Goal: Task Accomplishment & Management: Manage account settings

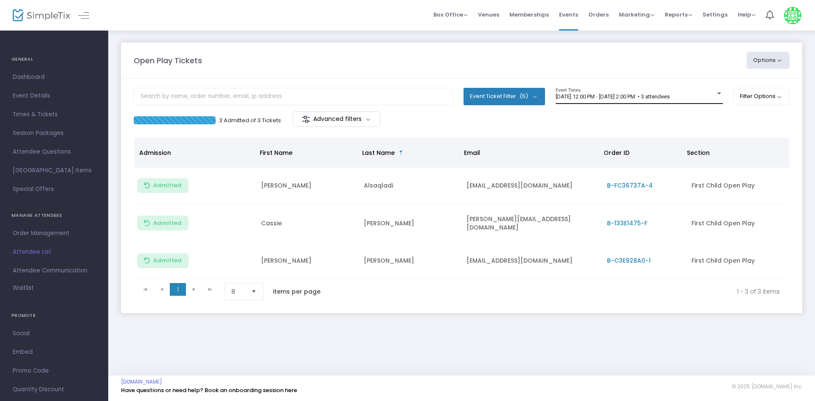
click at [670, 100] on div "[DATE] 12:00 PM - [DATE] 2:00 PM • 3 attendees" at bounding box center [635, 97] width 160 height 6
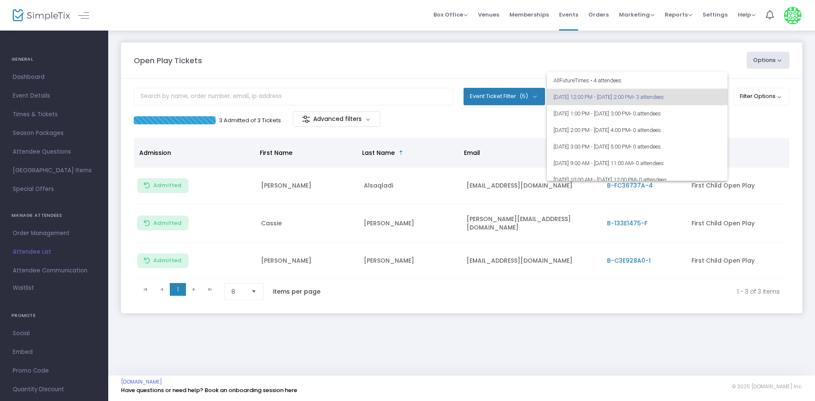
click at [780, 136] on div at bounding box center [407, 200] width 815 height 401
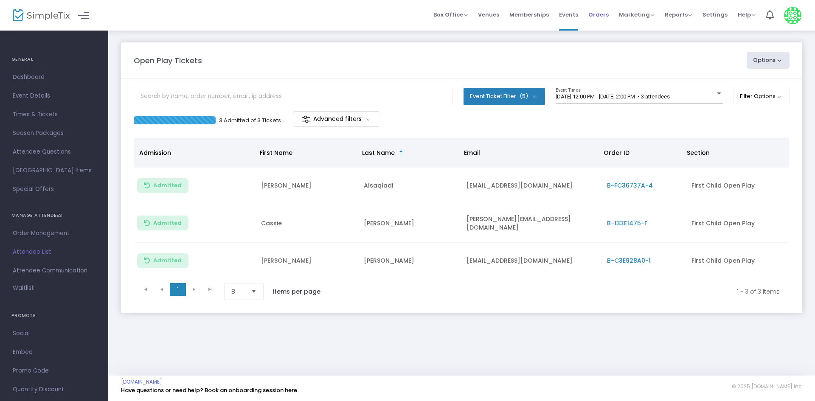
click at [608, 14] on span "Orders" at bounding box center [598, 15] width 20 height 22
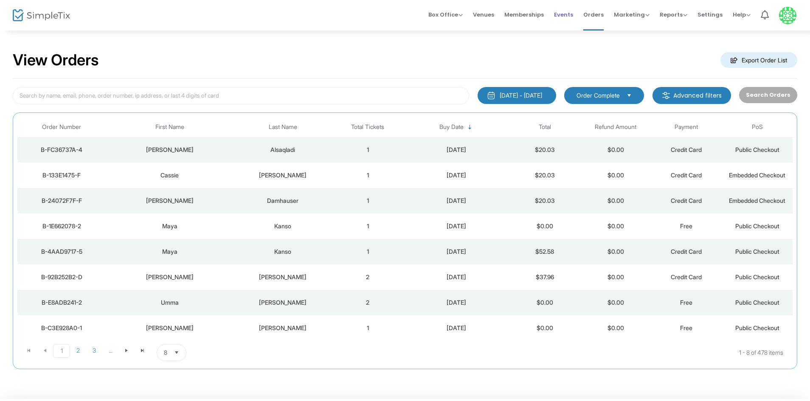
click at [573, 15] on span "Events" at bounding box center [563, 15] width 19 height 22
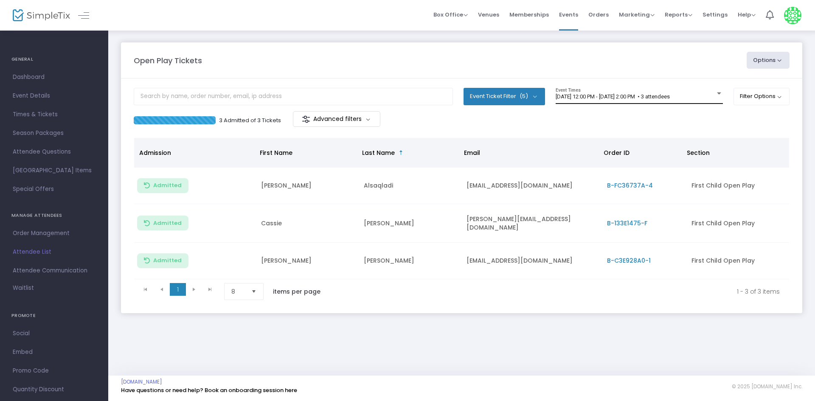
click at [603, 103] on div "[DATE] 12:00 PM - [DATE] 2:00 PM • 3 attendees Event Times" at bounding box center [638, 96] width 167 height 16
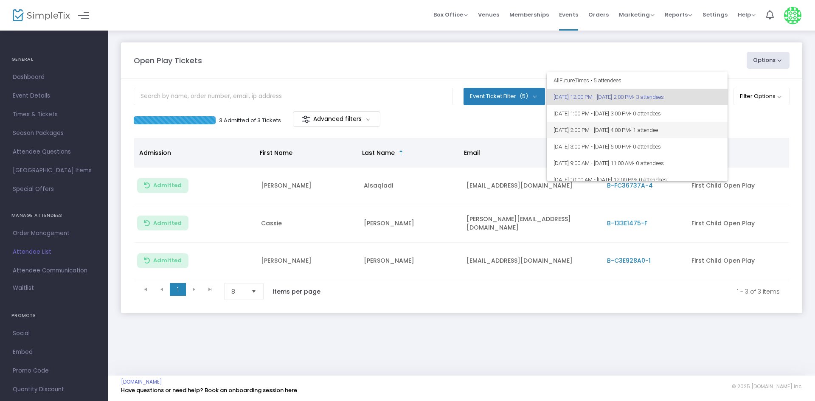
click at [625, 129] on span "[DATE] 2:00 PM - [DATE] 4:00 PM • 1 attendee" at bounding box center [636, 130] width 167 height 17
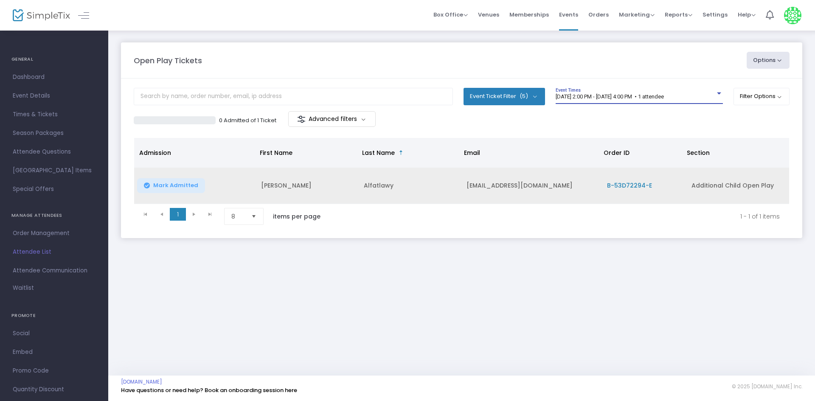
click at [631, 185] on span "B-53D72294-E" at bounding box center [629, 185] width 45 height 8
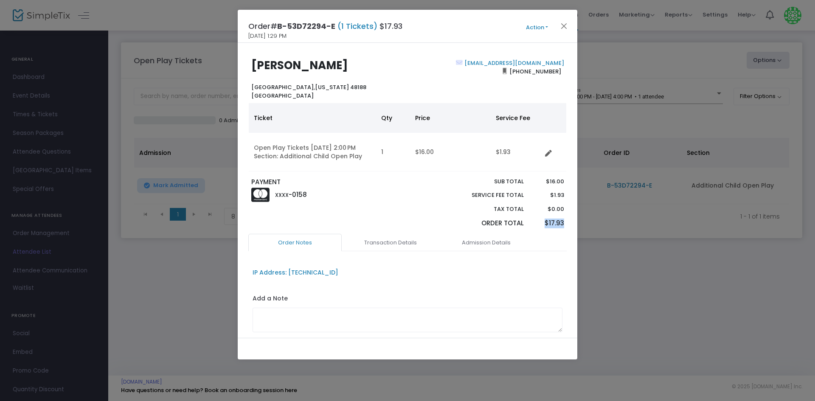
drag, startPoint x: 563, startPoint y: 219, endPoint x: 535, endPoint y: 227, distance: 29.1
click at [535, 227] on div "PAYMENT XXXX -0158 Sub total Service Fee Total Tax Total Order Total $16.00 $1.…" at bounding box center [407, 205] width 327 height 56
click at [389, 182] on p "PAYMENT" at bounding box center [327, 182] width 152 height 10
click at [561, 27] on button "Close" at bounding box center [563, 25] width 11 height 11
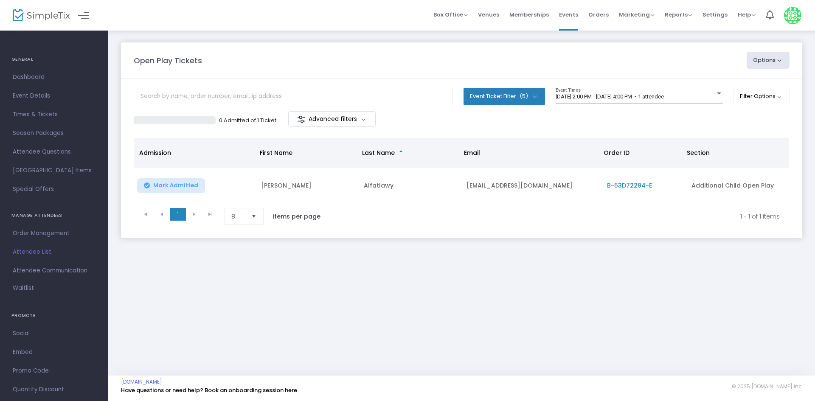
click at [611, 332] on div "Open Play Tickets Options Import Attendees Export List Print Name Tags Export t…" at bounding box center [461, 203] width 706 height 346
click at [647, 233] on m-panel-content "Event Ticket Filter (5) Select All First Child Open Play Additional Child Open …" at bounding box center [461, 158] width 681 height 160
click at [664, 95] on span "[DATE] 2:00 PM - [DATE] 4:00 PM • 1 attendee" at bounding box center [609, 96] width 108 height 6
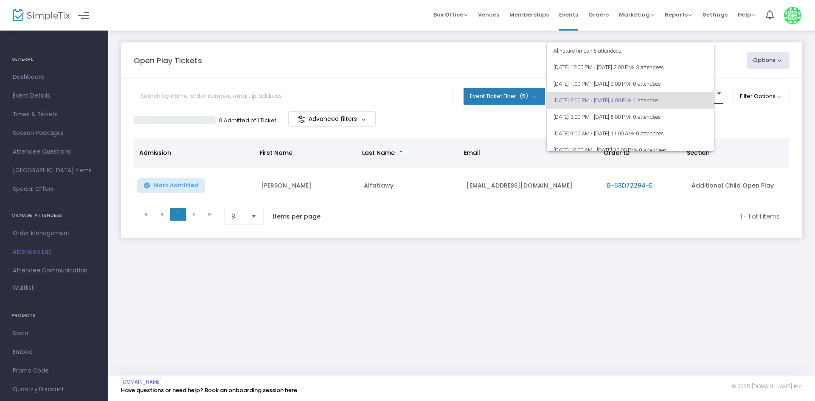
scroll to position [4, 0]
click at [422, 244] on div at bounding box center [407, 200] width 815 height 401
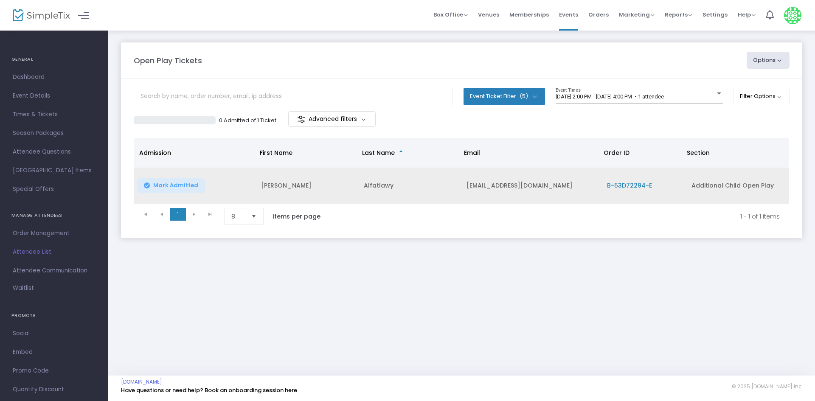
click at [179, 185] on span "Mark Admitted" at bounding box center [175, 185] width 45 height 7
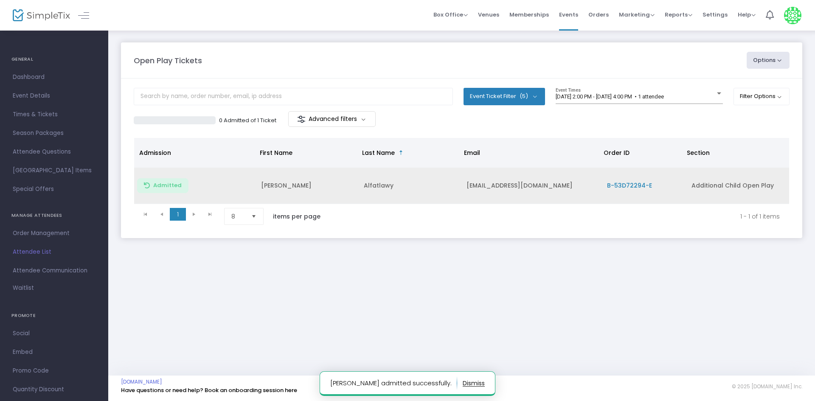
click at [578, 249] on div "Open Play Tickets Options Import Attendees Export List Print Name Tags Export t…" at bounding box center [461, 149] width 706 height 238
click at [624, 184] on span "B-53D72294-E" at bounding box center [629, 185] width 45 height 8
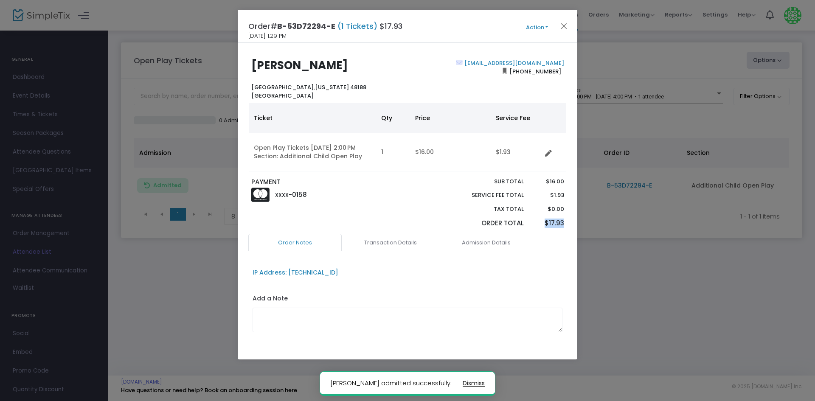
drag, startPoint x: 561, startPoint y: 222, endPoint x: 522, endPoint y: 227, distance: 38.5
click at [528, 227] on div "$16.00 $1.93 $0.00 $17.93" at bounding box center [548, 205] width 40 height 56
click at [386, 192] on div "XXXX -0158" at bounding box center [327, 195] width 160 height 17
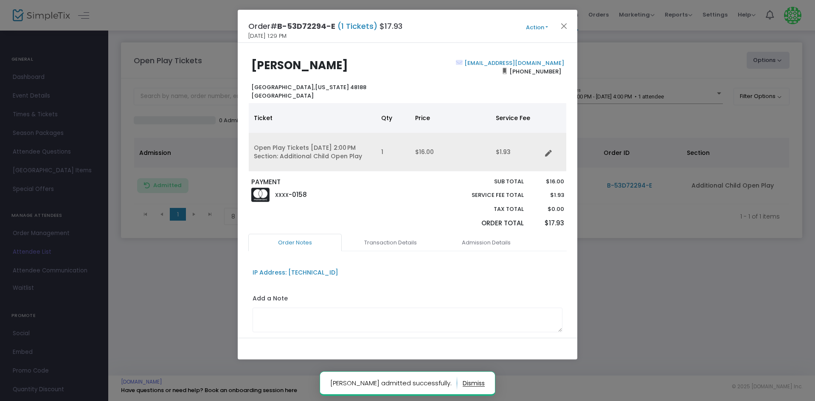
drag, startPoint x: 362, startPoint y: 155, endPoint x: 274, endPoint y: 159, distance: 87.9
click at [274, 159] on td "Open Play Tickets 9/16/2025 2:00 PM Section: Additional Child Open Play" at bounding box center [312, 152] width 127 height 39
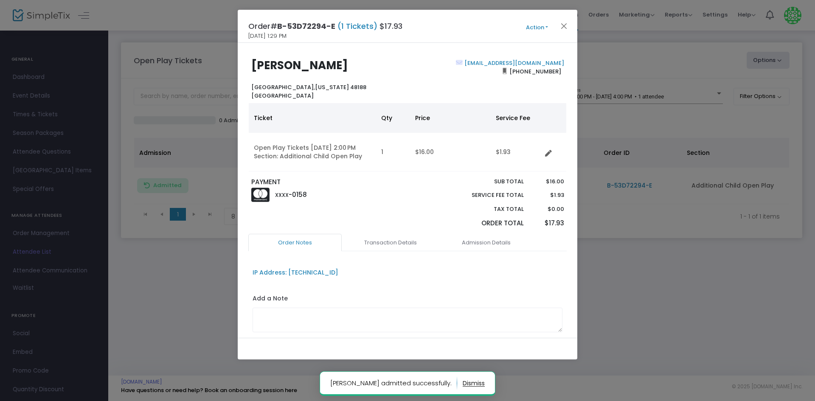
click at [330, 184] on p "PAYMENT" at bounding box center [327, 182] width 152 height 10
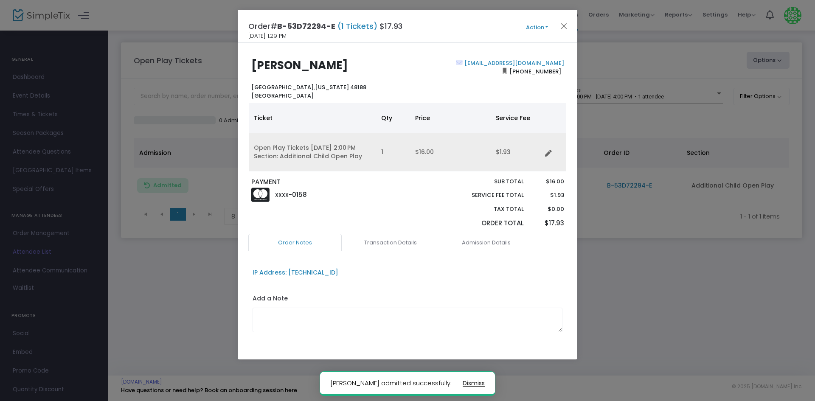
drag, startPoint x: 359, startPoint y: 155, endPoint x: 260, endPoint y: 162, distance: 99.5
click at [260, 162] on td "Open Play Tickets 9/16/2025 2:00 PM Section: Additional Child Open Play" at bounding box center [312, 152] width 127 height 39
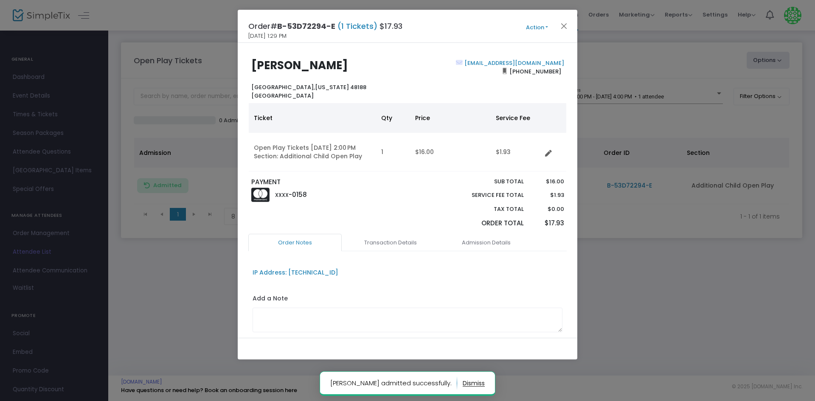
click at [295, 174] on div "Yazan Alfatlawy Canton Township, Michigan 48188 United States jalilaessarghyny8…" at bounding box center [407, 190] width 339 height 295
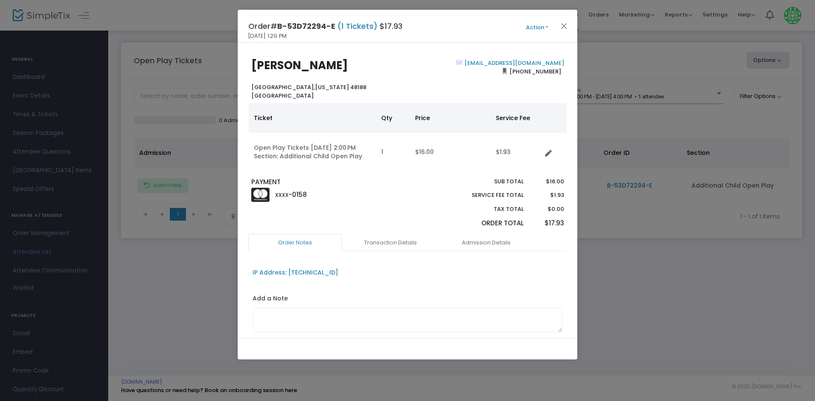
click at [538, 31] on button "Action" at bounding box center [536, 27] width 51 height 9
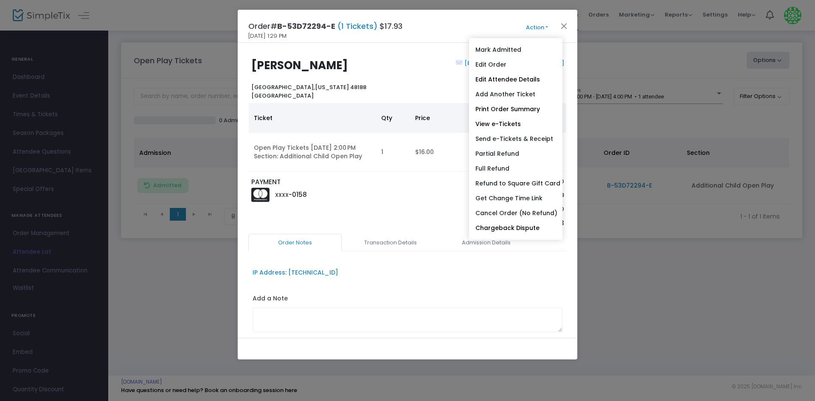
click at [422, 88] on div "jalilaessarghyny8@gmail.com (313) 858-7775" at bounding box center [487, 79] width 160 height 41
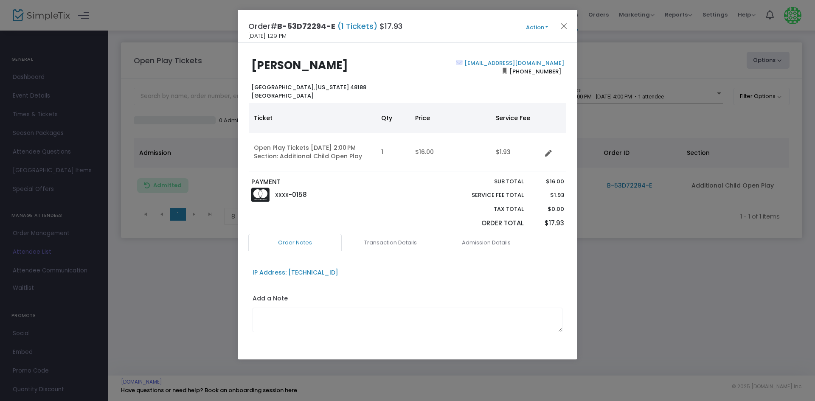
click at [538, 28] on button "Action" at bounding box center [536, 27] width 51 height 9
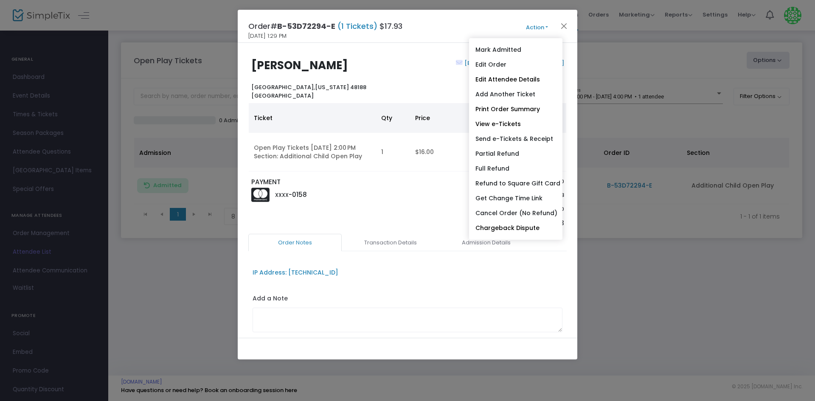
click at [639, 247] on ngb-modal-window "Order# B-53D72294-E (1 Tickets) $17.93 9/16/2025 1:29 PM Action Mark Admitted E…" at bounding box center [407, 200] width 815 height 401
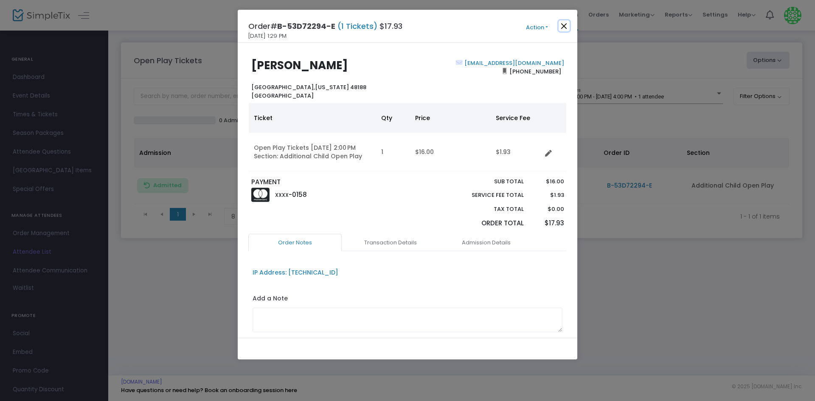
click at [565, 24] on button "Close" at bounding box center [563, 25] width 11 height 11
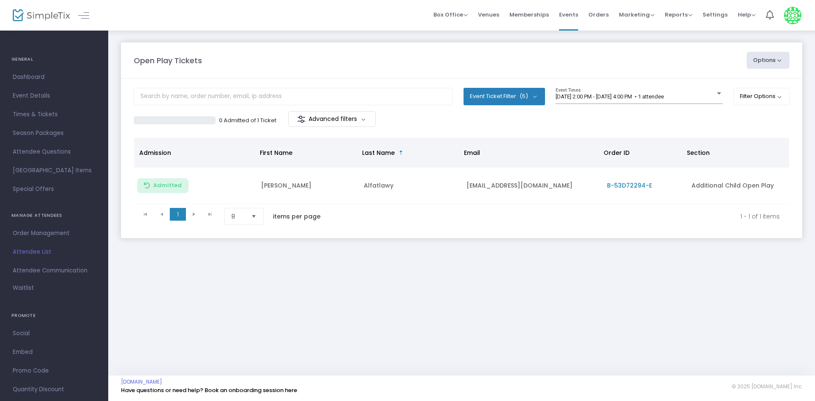
click at [567, 306] on div "Open Play Tickets Options Import Attendees Export List Print Name Tags Export t…" at bounding box center [461, 203] width 706 height 346
click at [634, 101] on div "9/16/2025 @ 2:00 PM - 9/16/2025 @ 4:00 PM • 1 attendee Event Times" at bounding box center [638, 96] width 167 height 16
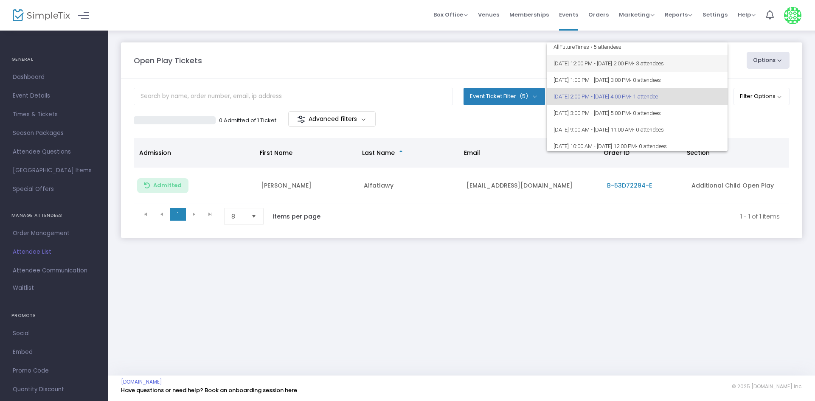
click at [664, 64] on span "• 3 attendees" at bounding box center [648, 63] width 31 height 6
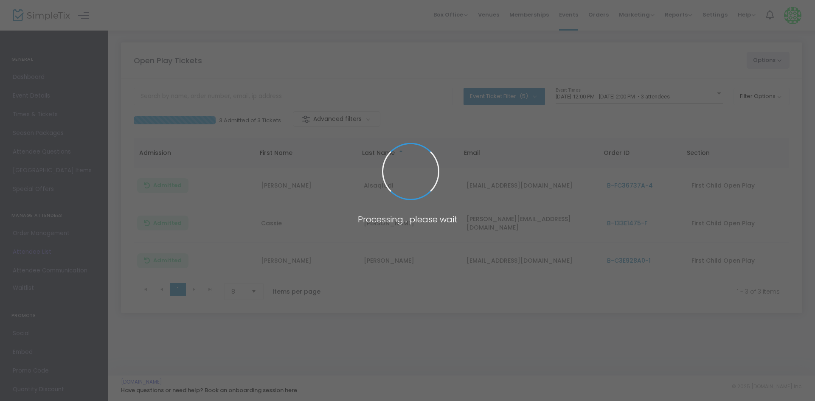
click at [637, 275] on span at bounding box center [407, 200] width 815 height 401
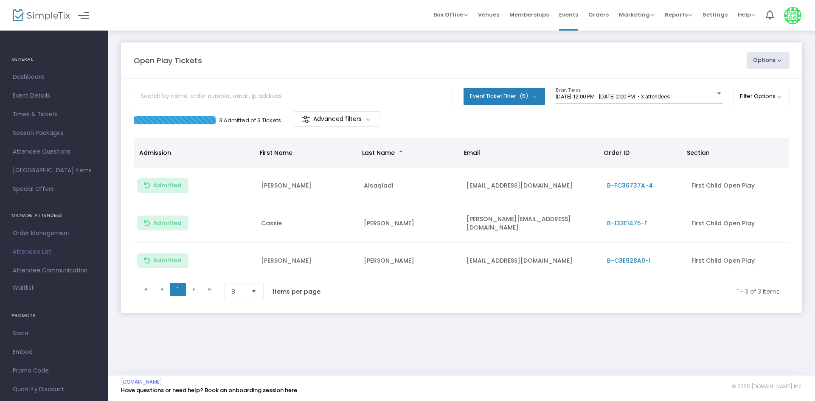
click at [339, 51] on m-panel-header "Open Play Tickets Options Import Attendees Export List Print Name Tags Export t…" at bounding box center [461, 60] width 681 height 36
click at [651, 89] on div "9/16/2025 @ 12:00 PM - 9/16/2025 @ 2:00 PM • 3 attendees Event Times" at bounding box center [638, 96] width 167 height 16
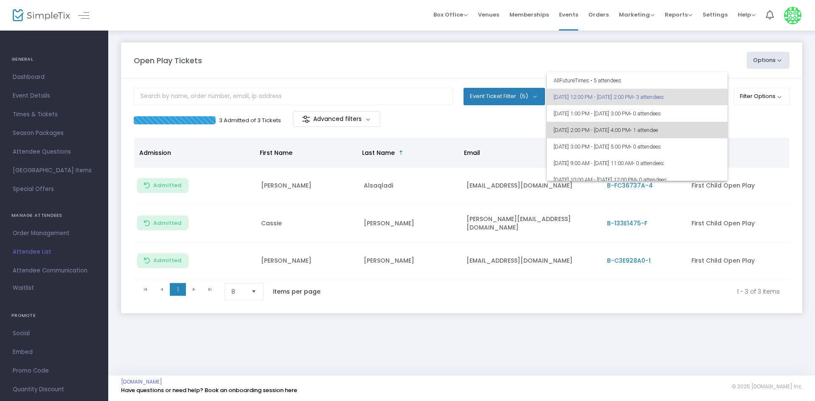
click at [647, 129] on span "9/16/2025 @ 2:00 PM - 9/16/2025 @ 4:00 PM • 1 attendee" at bounding box center [636, 130] width 167 height 17
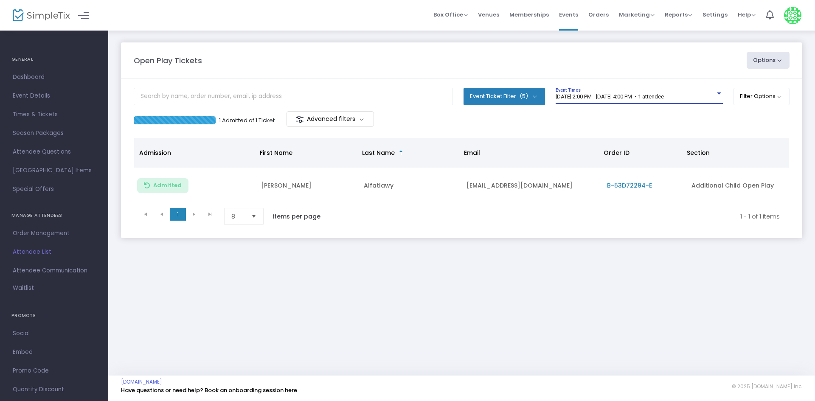
click at [585, 273] on div "Open Play Tickets Options Import Attendees Export List Print Name Tags Export t…" at bounding box center [461, 203] width 706 height 346
click at [664, 97] on span "[DATE] 2:00 PM - [DATE] 4:00 PM • 1 attendee" at bounding box center [609, 96] width 108 height 6
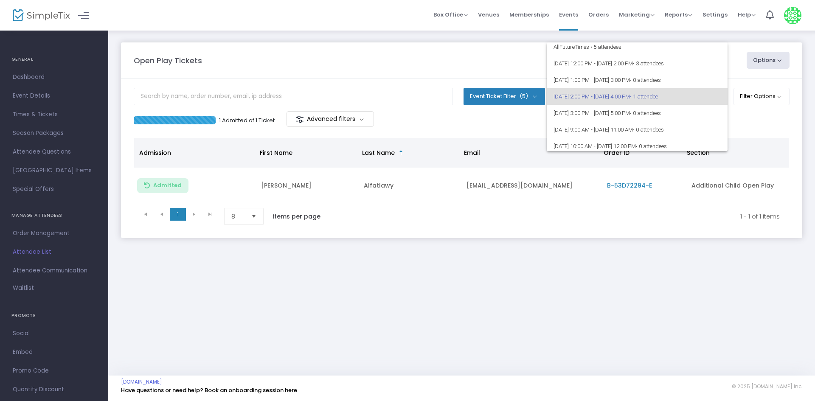
click at [667, 215] on div at bounding box center [407, 200] width 815 height 401
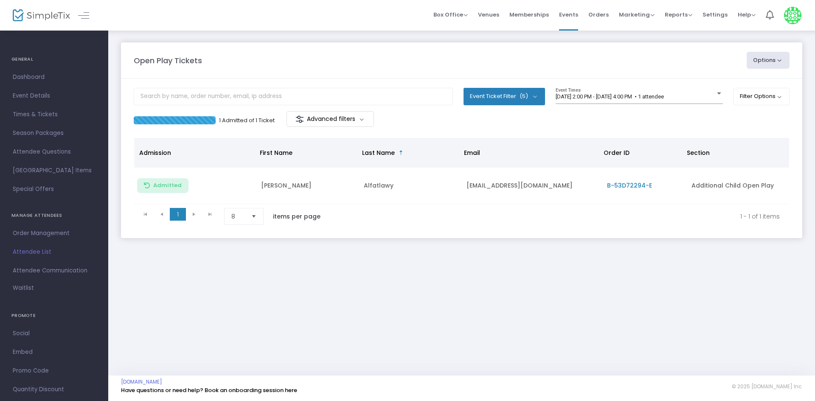
click at [36, 252] on span "Attendee List" at bounding box center [54, 252] width 83 height 11
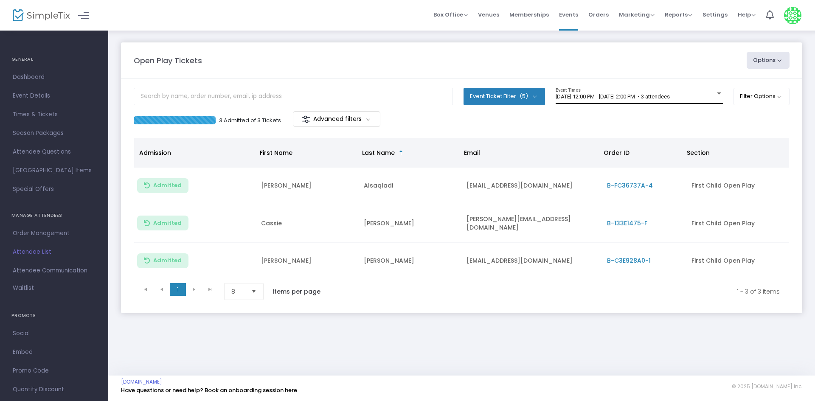
click at [706, 95] on div "9/16/2025 @ 12:00 PM - 9/16/2025 @ 2:00 PM • 3 attendees" at bounding box center [635, 97] width 160 height 6
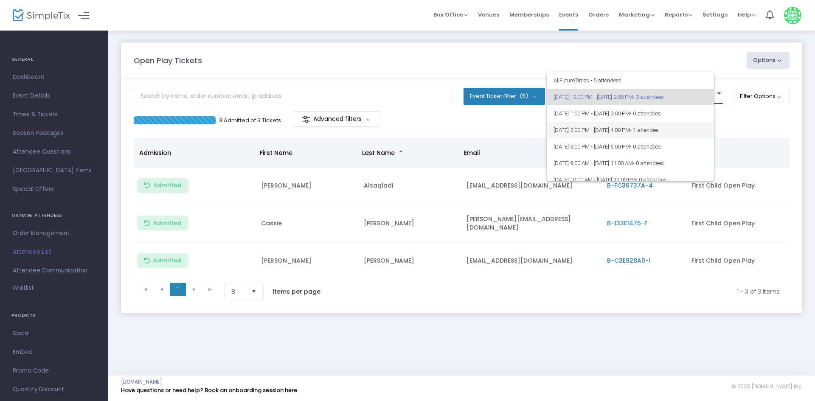
click at [696, 122] on span "9/16/2025 @ 2:00 PM - 9/16/2025 @ 4:00 PM • 1 attendee" at bounding box center [630, 130] width 154 height 17
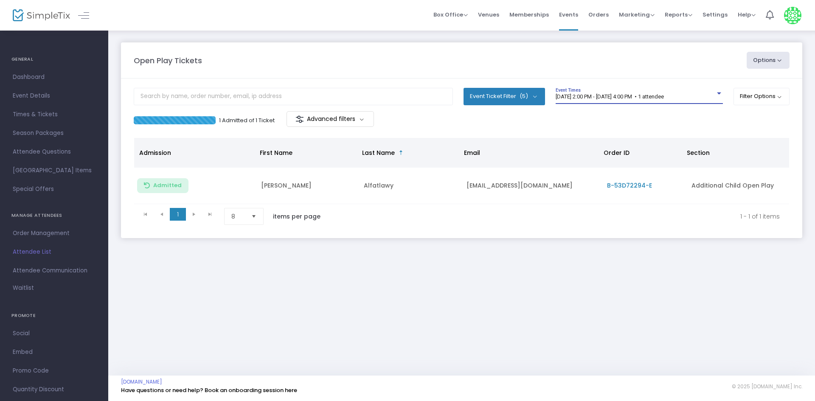
click at [616, 237] on m-panel-content "Event Ticket Filter (5) Select All First Child Open Play Additional Child Open …" at bounding box center [461, 158] width 681 height 160
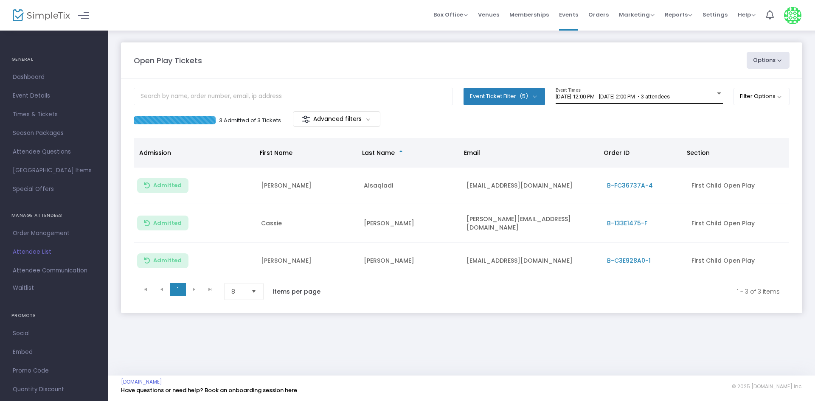
click at [630, 102] on div "[DATE] 12:00 PM - [DATE] 2:00 PM • 3 attendees Event Times" at bounding box center [638, 96] width 167 height 16
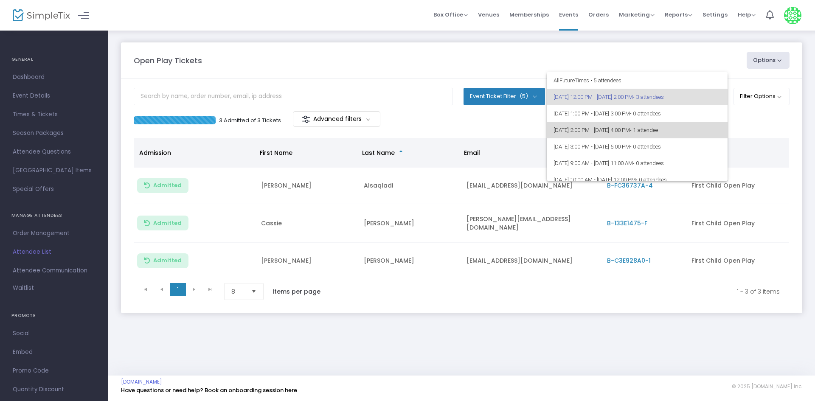
click at [658, 130] on span "• 1 attendee" at bounding box center [644, 130] width 28 height 6
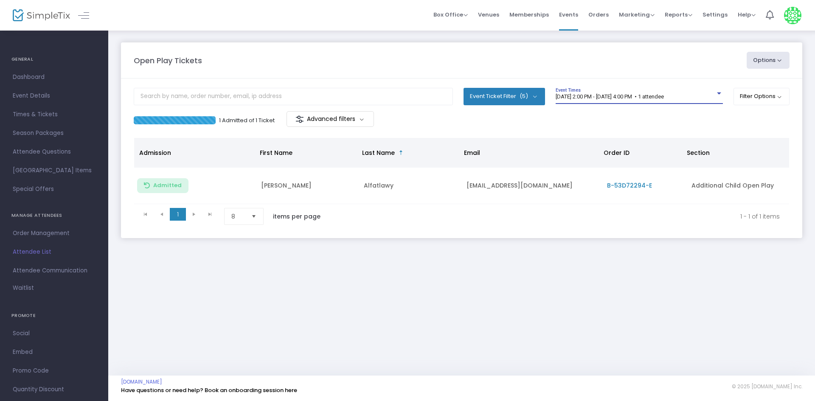
click at [627, 87] on m-panel-content "Event Ticket Filter (5) Select All First Child Open Play Additional Child Open …" at bounding box center [461, 158] width 681 height 160
click at [625, 100] on div "[DATE] 2:00 PM - [DATE] 4:00 PM • 1 attendee" at bounding box center [635, 97] width 160 height 6
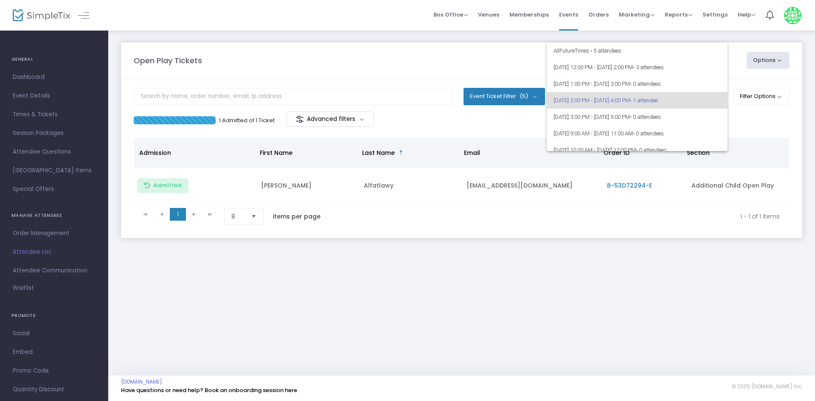
scroll to position [4, 0]
click at [741, 126] on div at bounding box center [407, 200] width 815 height 401
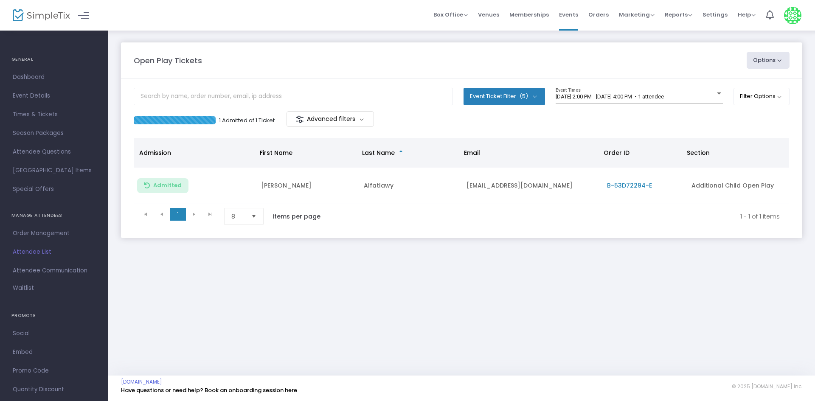
click at [177, 45] on m-panel-header "Open Play Tickets Options Import Attendees Export List Print Name Tags Export t…" at bounding box center [461, 60] width 681 height 36
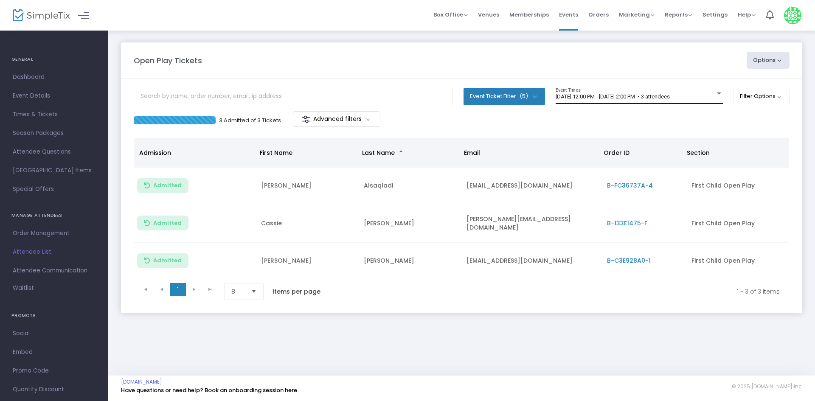
click at [594, 103] on div "9/16/2025 @ 12:00 PM - 9/16/2025 @ 2:00 PM • 3 attendees Event Times" at bounding box center [638, 96] width 167 height 16
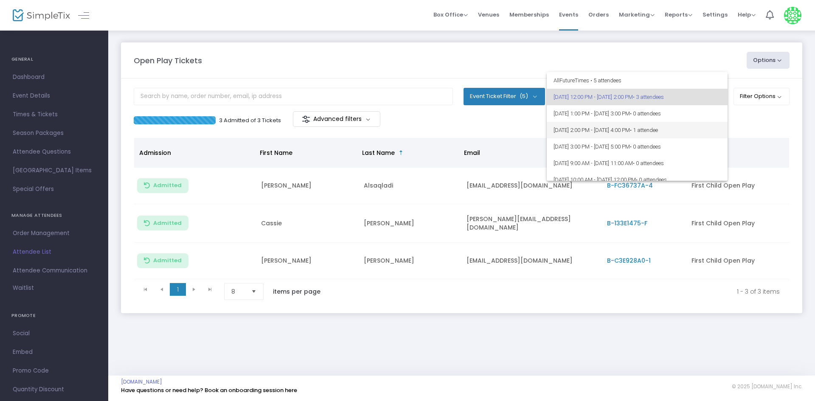
click at [717, 128] on mat-option "9/16/2025 @ 2:00 PM - 9/16/2025 @ 4:00 PM • 1 attendee" at bounding box center [636, 130] width 181 height 17
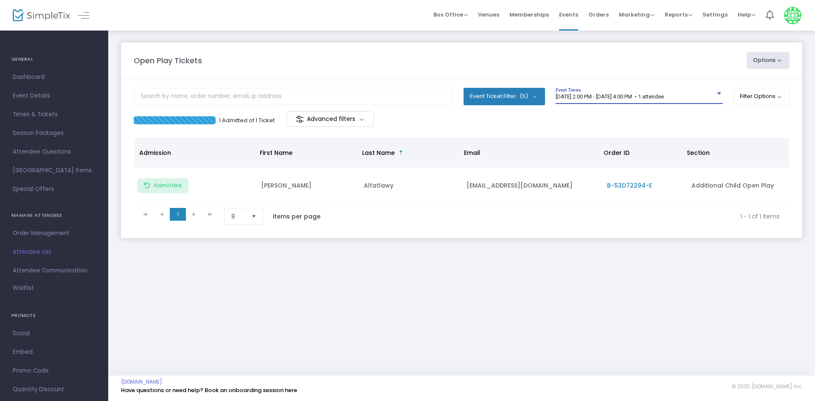
click at [681, 118] on div "1 Admitted of 1 Ticket Advanced filters" at bounding box center [462, 120] width 656 height 18
click at [460, 76] on m-panel-header "Open Play Tickets Options Import Attendees Export List Print Name Tags Export t…" at bounding box center [461, 60] width 681 height 36
click at [427, 69] on m-panel-header "Open Play Tickets Options Import Attendees Export List Print Name Tags Export t…" at bounding box center [461, 60] width 681 height 36
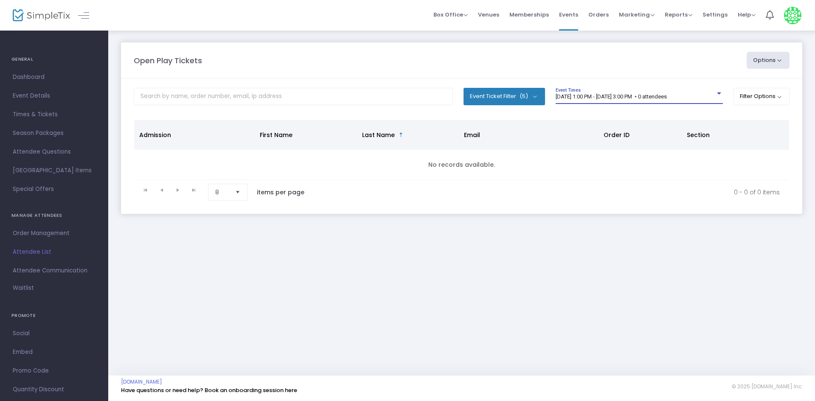
click at [703, 97] on div "[DATE] 1:00 PM - [DATE] 3:00 PM • 0 attendees" at bounding box center [635, 97] width 160 height 6
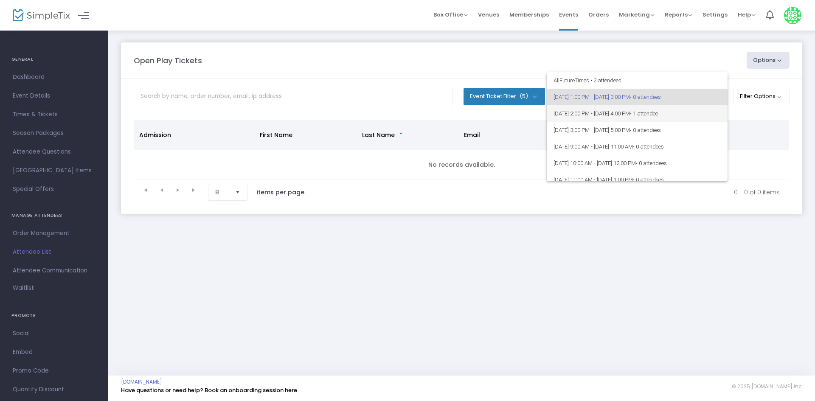
click at [700, 112] on span "[DATE] 2:00 PM - [DATE] 4:00 PM • 1 attendee" at bounding box center [636, 113] width 167 height 17
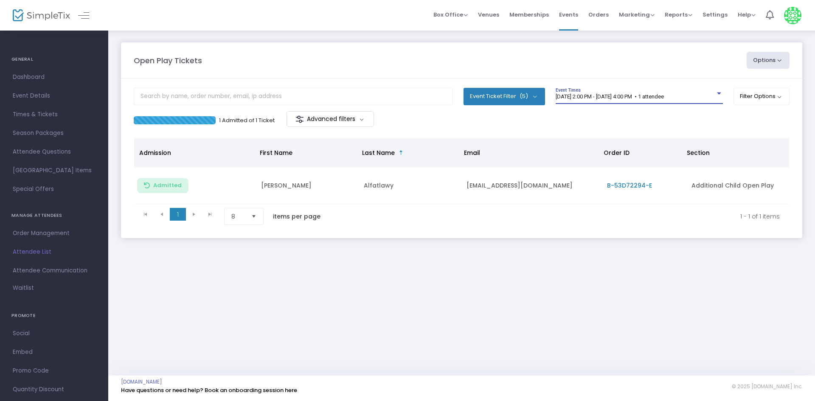
click at [613, 113] on div "1 Admitted of 1 Ticket Advanced filters" at bounding box center [462, 120] width 656 height 18
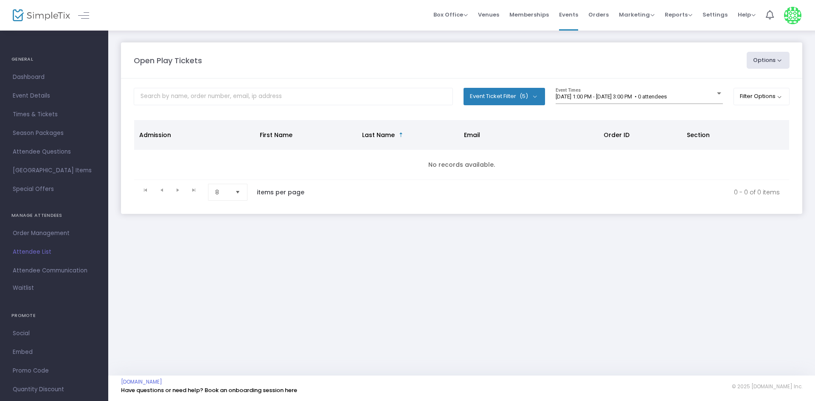
click at [640, 97] on span "[DATE] 1:00 PM - [DATE] 3:00 PM • 0 attendees" at bounding box center [610, 96] width 111 height 6
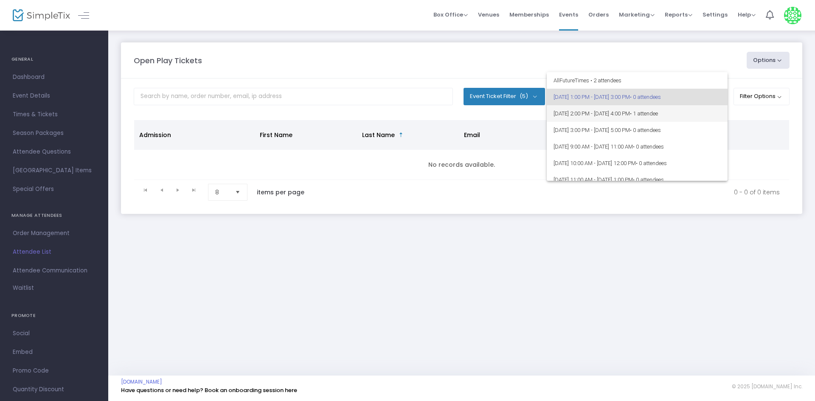
click at [658, 111] on span "• 1 attendee" at bounding box center [644, 113] width 28 height 6
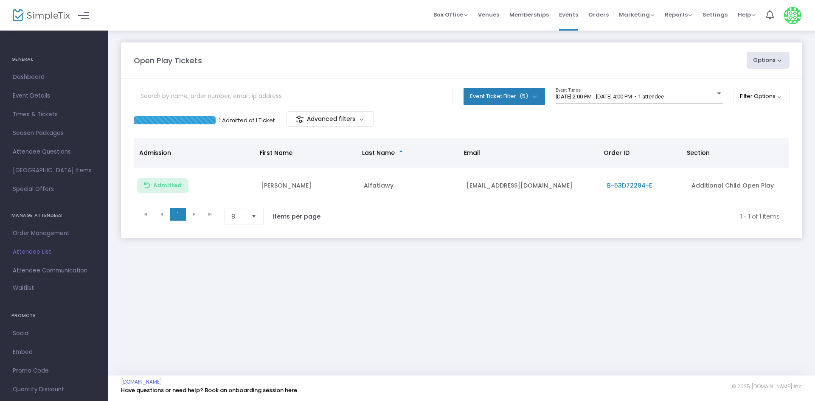
click at [712, 117] on div "1 Admitted of 1 Ticket Advanced filters" at bounding box center [462, 120] width 656 height 18
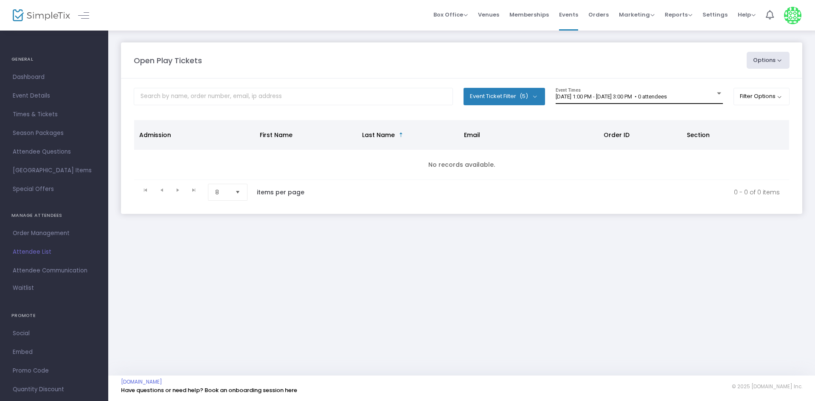
click at [606, 94] on span "[DATE] 1:00 PM - [DATE] 3:00 PM • 0 attendees" at bounding box center [610, 96] width 111 height 6
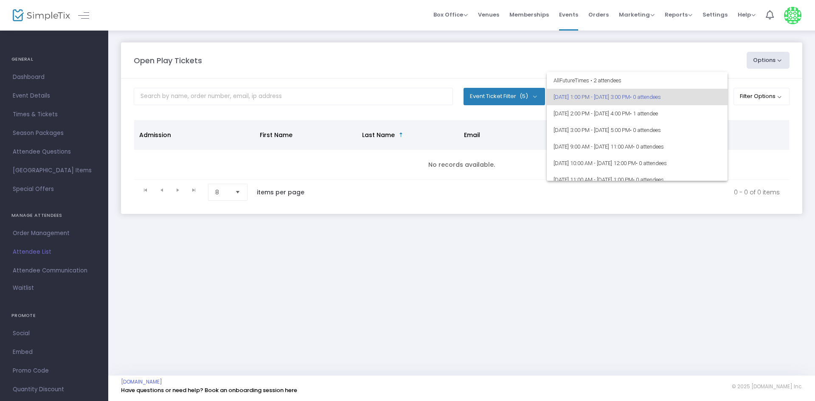
click at [496, 52] on div at bounding box center [407, 200] width 815 height 401
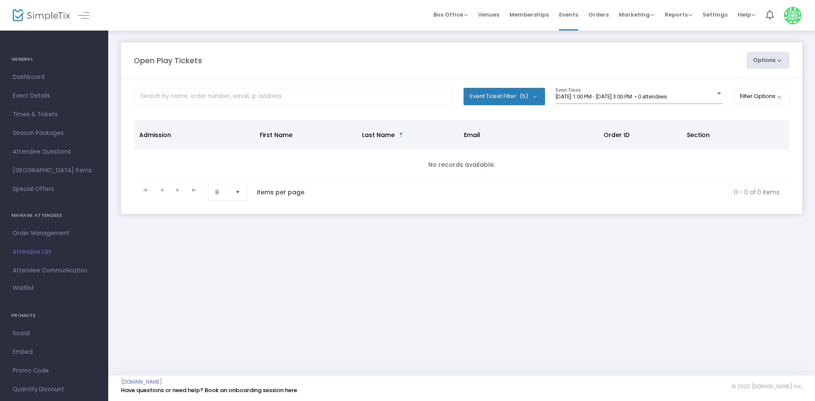
click at [348, 51] on m-panel-header "Open Play Tickets Options Import Attendees Export List Print Name Tags Export t…" at bounding box center [461, 60] width 681 height 36
click at [592, 93] on div "[DATE] 1:00 PM - [DATE] 3:00 PM • 0 attendees Event Times" at bounding box center [638, 96] width 167 height 16
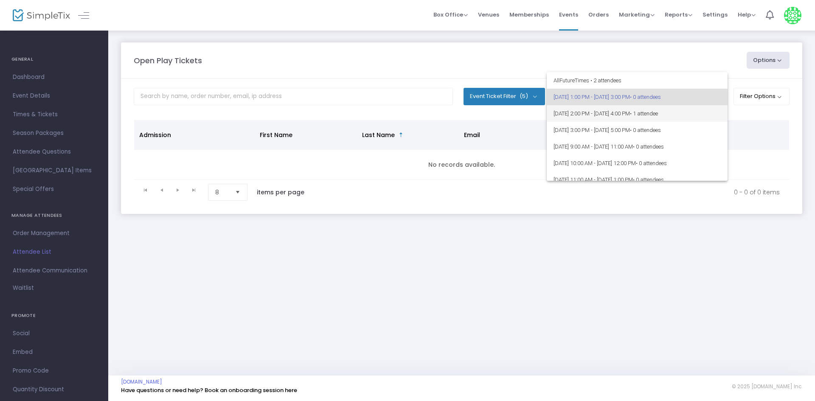
click at [595, 106] on span "[DATE] 2:00 PM - [DATE] 4:00 PM • 1 attendee" at bounding box center [636, 113] width 167 height 17
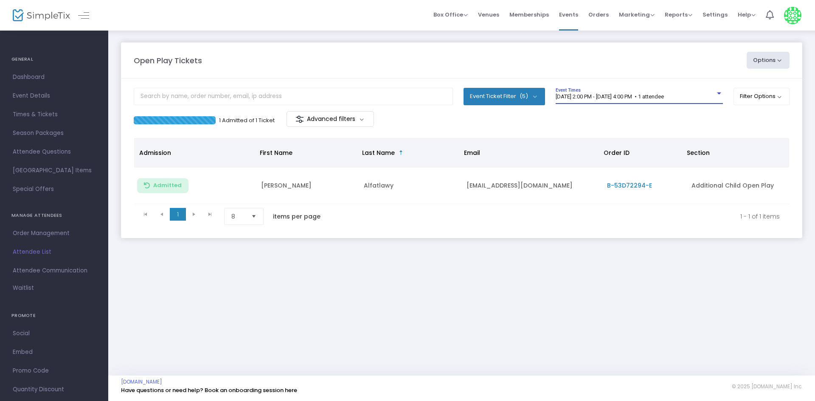
click at [339, 67] on div "Open Play Tickets Options Import Attendees Export List Print Name Tags Export t…" at bounding box center [461, 60] width 664 height 17
click at [289, 64] on div "Open Play Tickets" at bounding box center [435, 60] width 613 height 11
click at [353, 59] on div "Open Play Tickets" at bounding box center [435, 60] width 613 height 11
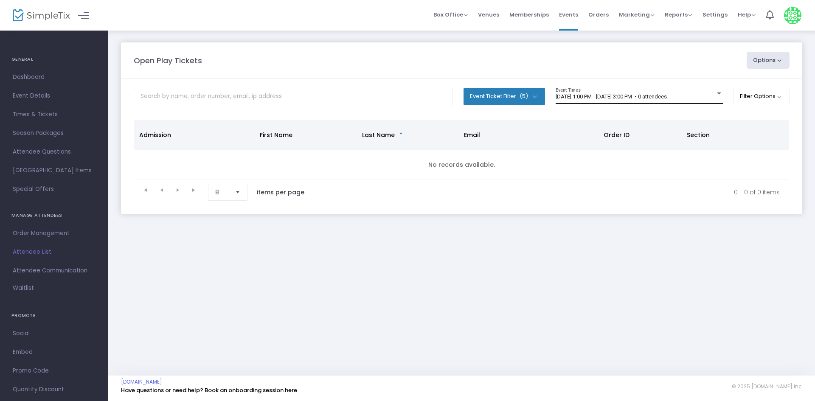
click at [617, 97] on span "[DATE] 1:00 PM - [DATE] 3:00 PM • 0 attendees" at bounding box center [610, 96] width 111 height 6
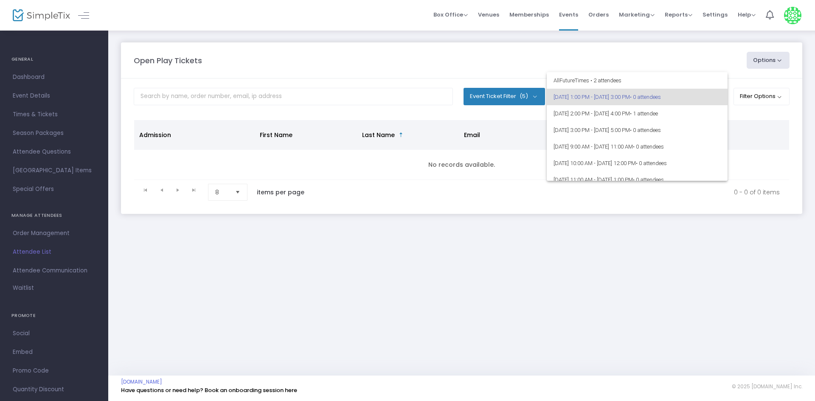
click at [771, 129] on div at bounding box center [407, 200] width 815 height 401
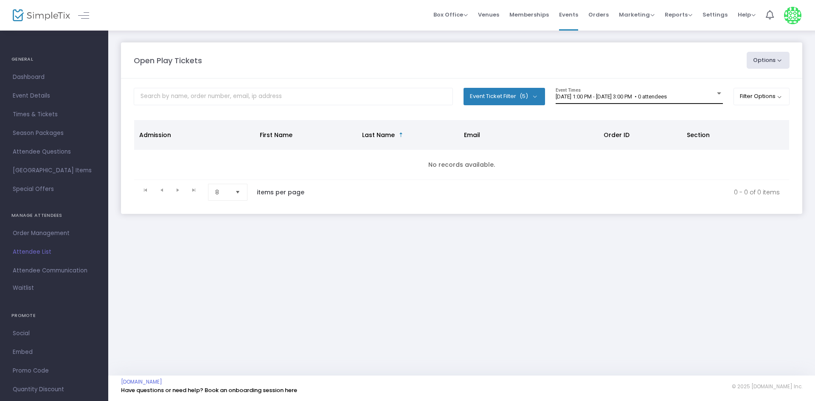
click at [600, 93] on div "[DATE] 1:00 PM - [DATE] 3:00 PM • 0 attendees Event Times" at bounding box center [638, 96] width 167 height 16
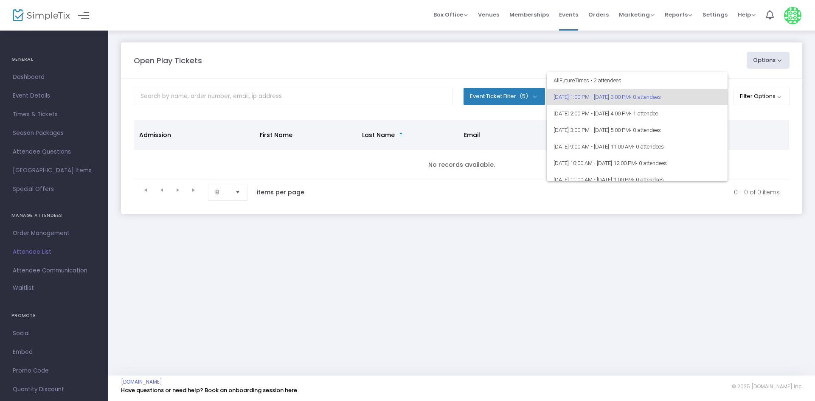
click at [729, 109] on div at bounding box center [407, 200] width 815 height 401
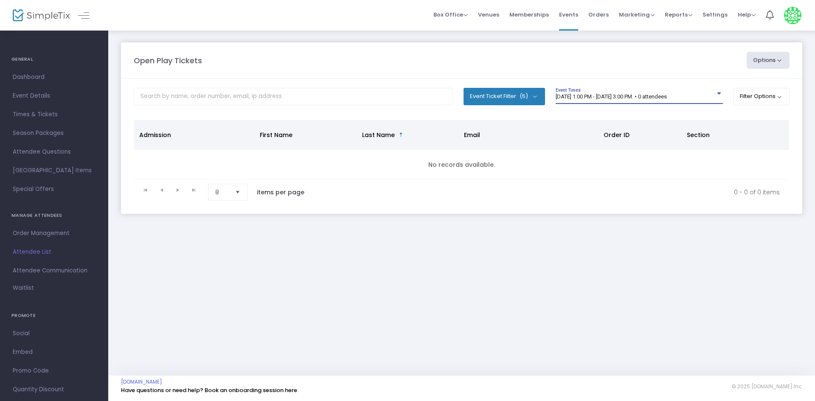
click at [598, 98] on span "[DATE] 1:00 PM - [DATE] 3:00 PM • 0 attendees" at bounding box center [610, 96] width 111 height 6
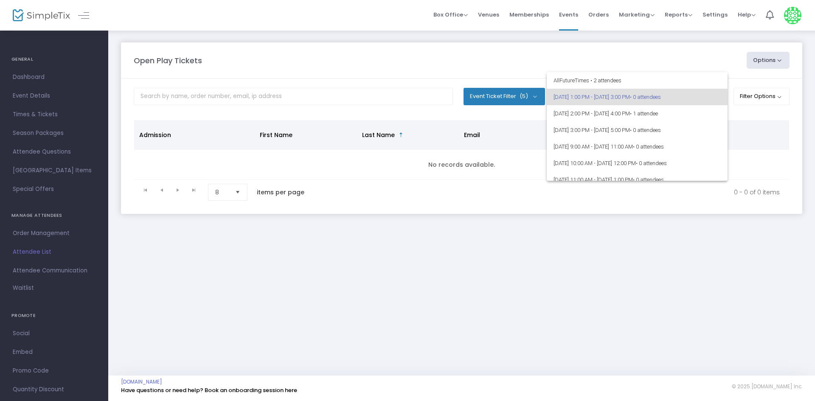
click at [500, 113] on div at bounding box center [407, 200] width 815 height 401
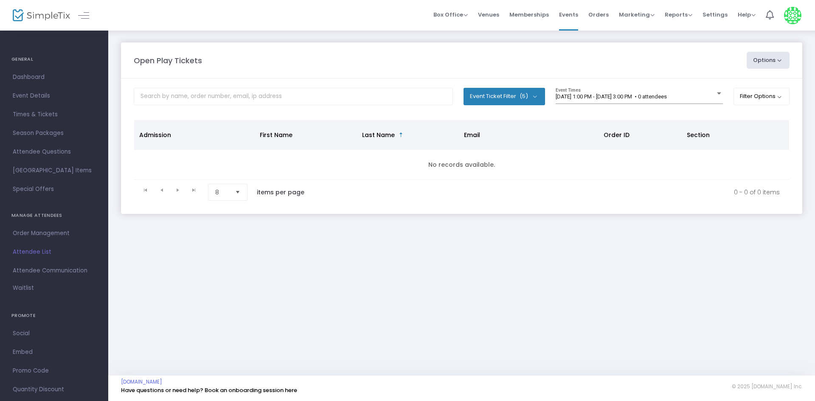
click at [459, 59] on div "Open Play Tickets" at bounding box center [435, 60] width 613 height 11
click at [208, 50] on m-panel-header "Open Play Tickets Options Import Attendees Export List Print Name Tags Export t…" at bounding box center [461, 60] width 681 height 36
click at [625, 98] on span "[DATE] 1:00 PM - [DATE] 3:00 PM • 0 attendees" at bounding box center [610, 96] width 111 height 6
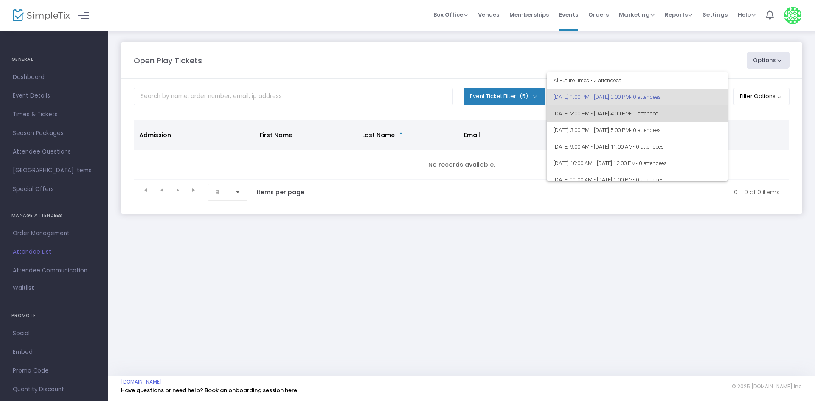
click at [690, 119] on span "9/16/2025 @ 2:00 PM - 9/16/2025 @ 4:00 PM • 1 attendee" at bounding box center [636, 113] width 167 height 17
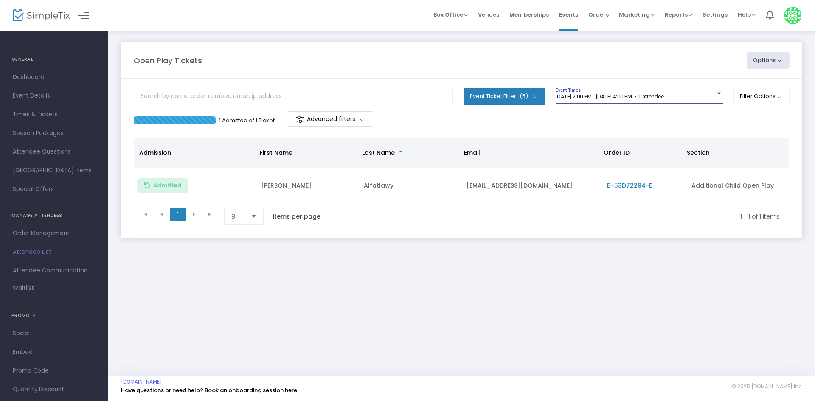
click at [410, 64] on div "Open Play Tickets" at bounding box center [435, 60] width 613 height 11
click at [334, 22] on div "Box Office Sell Tickets Bookings Sell Season Pass Venues Memberships Events Ord…" at bounding box center [461, 15] width 706 height 31
click at [600, 96] on span "[DATE] 2:00 PM - [DATE] 4:00 PM • 1 attendee" at bounding box center [609, 96] width 108 height 6
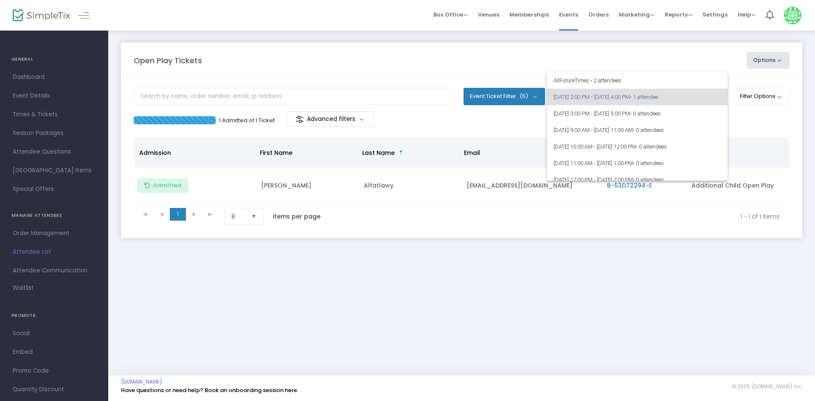
click at [766, 122] on div at bounding box center [407, 200] width 815 height 401
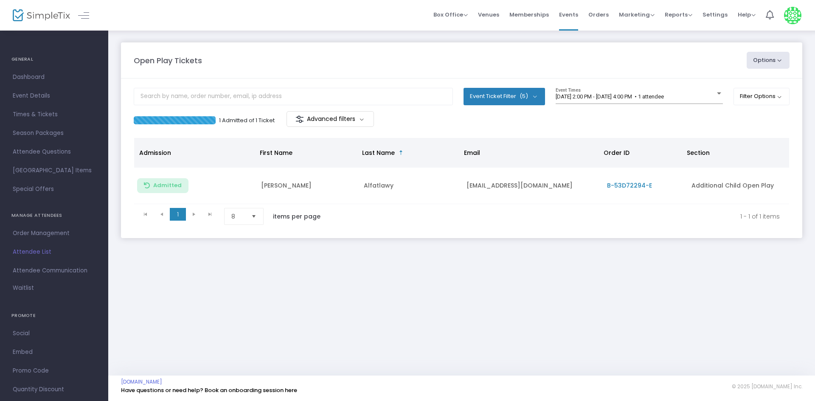
click at [246, 72] on m-panel-header "Open Play Tickets Options Import Attendees Export List Print Name Tags Export t…" at bounding box center [461, 60] width 681 height 36
click at [393, 53] on div "Open Play Tickets Options Import Attendees Export List Print Name Tags Export t…" at bounding box center [461, 60] width 664 height 17
click at [376, 53] on div "Open Play Tickets Options Import Attendees Export List Print Name Tags Export t…" at bounding box center [461, 60] width 664 height 17
click at [559, 70] on m-panel-header "Open Play Tickets Options Import Attendees Export List Print Name Tags Export t…" at bounding box center [461, 60] width 681 height 36
